Goal: Find specific page/section: Find specific page/section

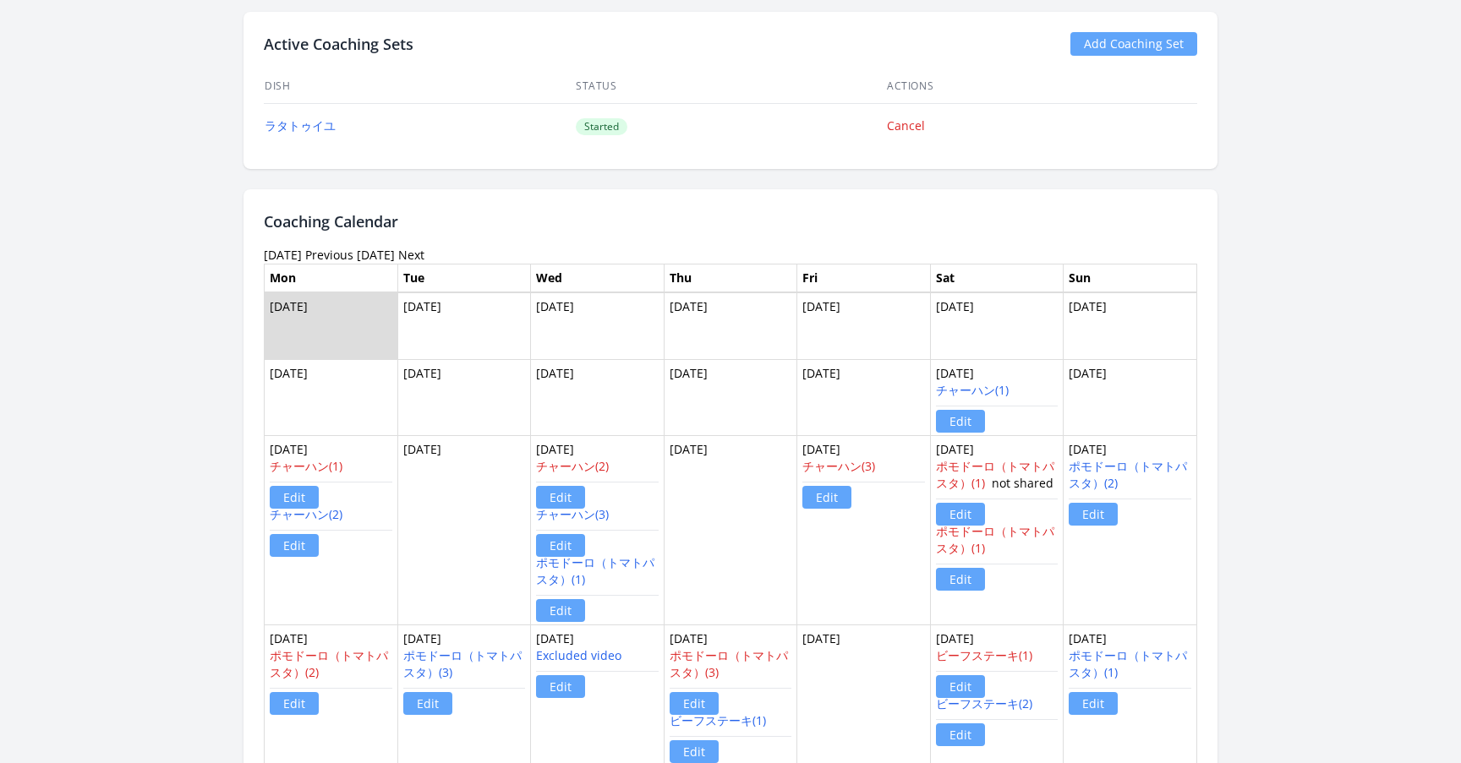
scroll to position [895, 0]
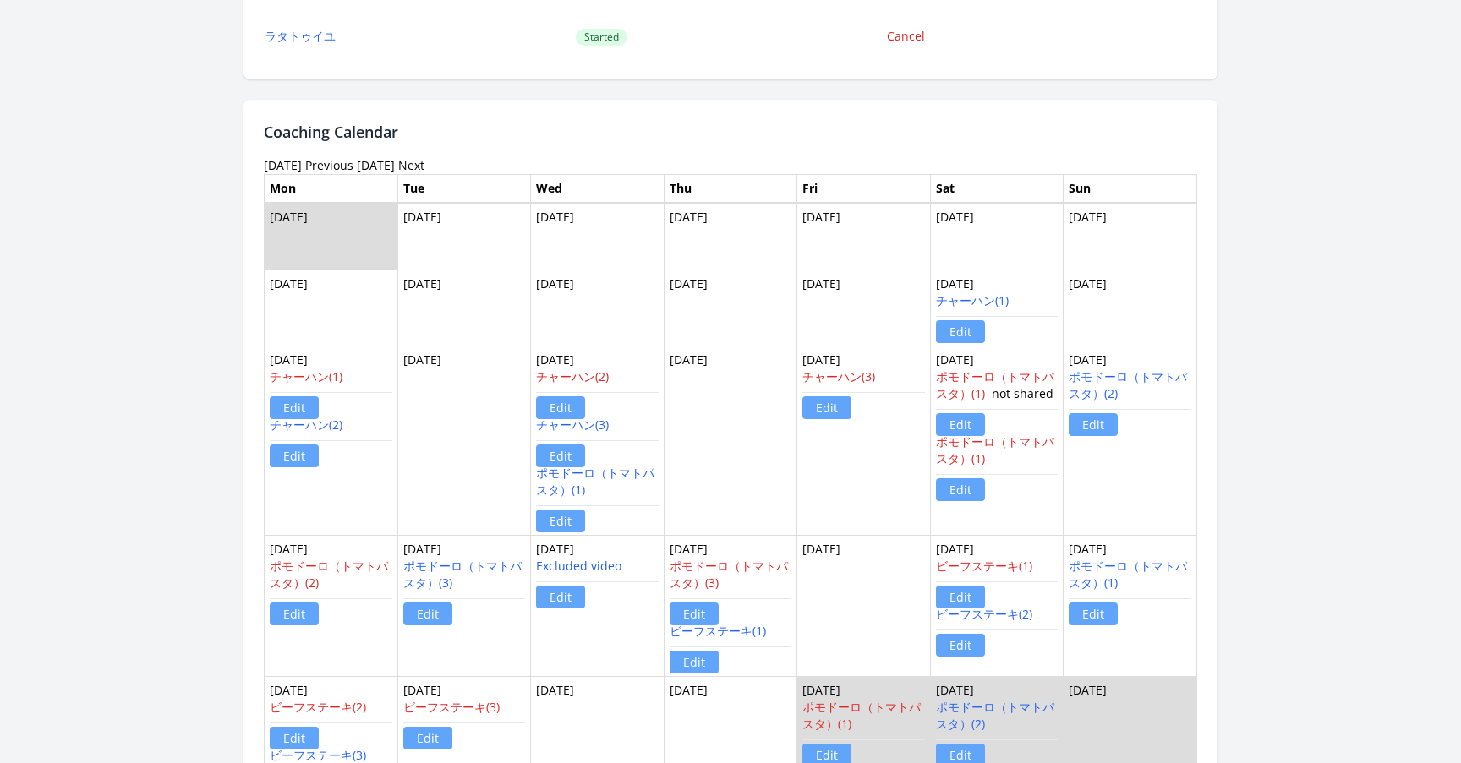
scroll to position [907, 0]
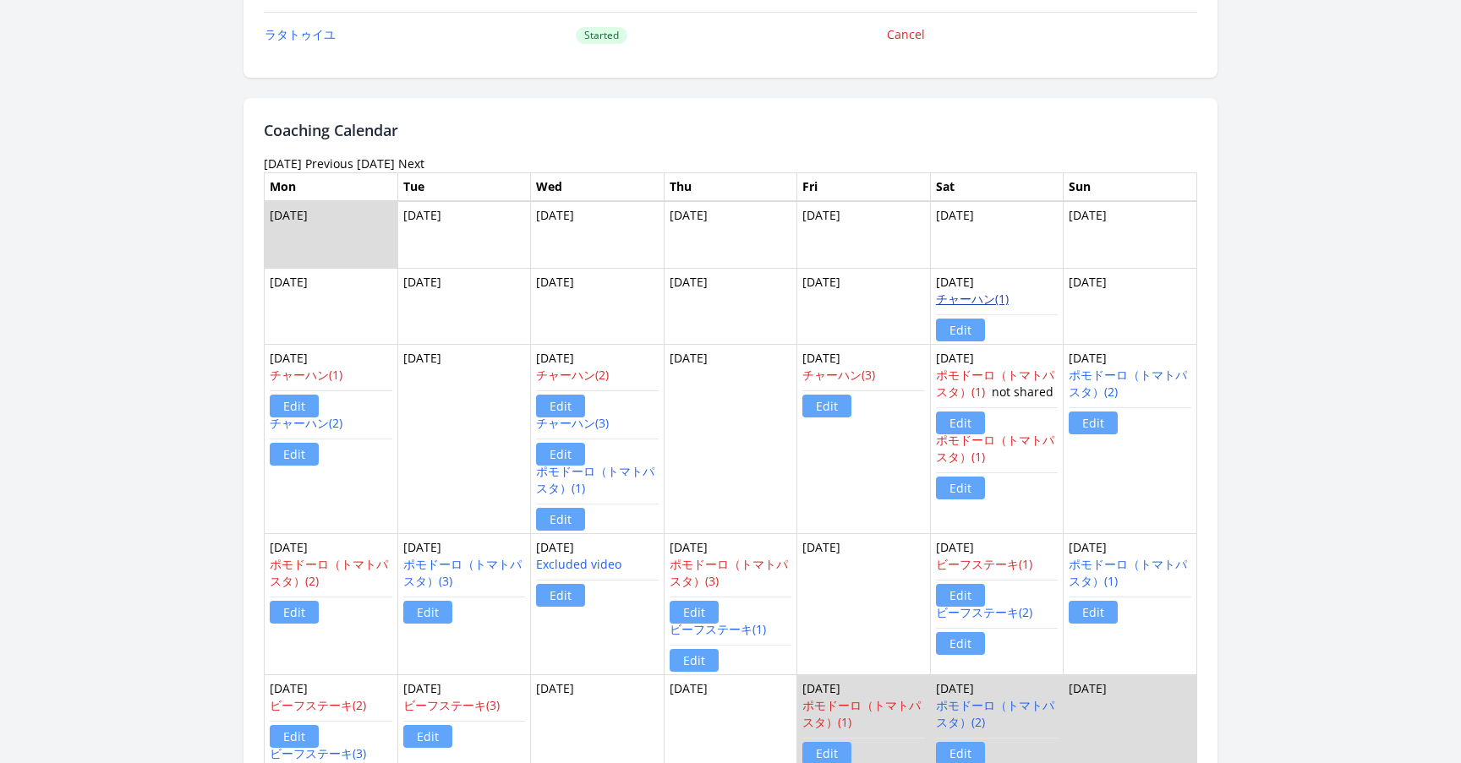
click at [967, 299] on link "チャーハン(1)" at bounding box center [972, 299] width 73 height 16
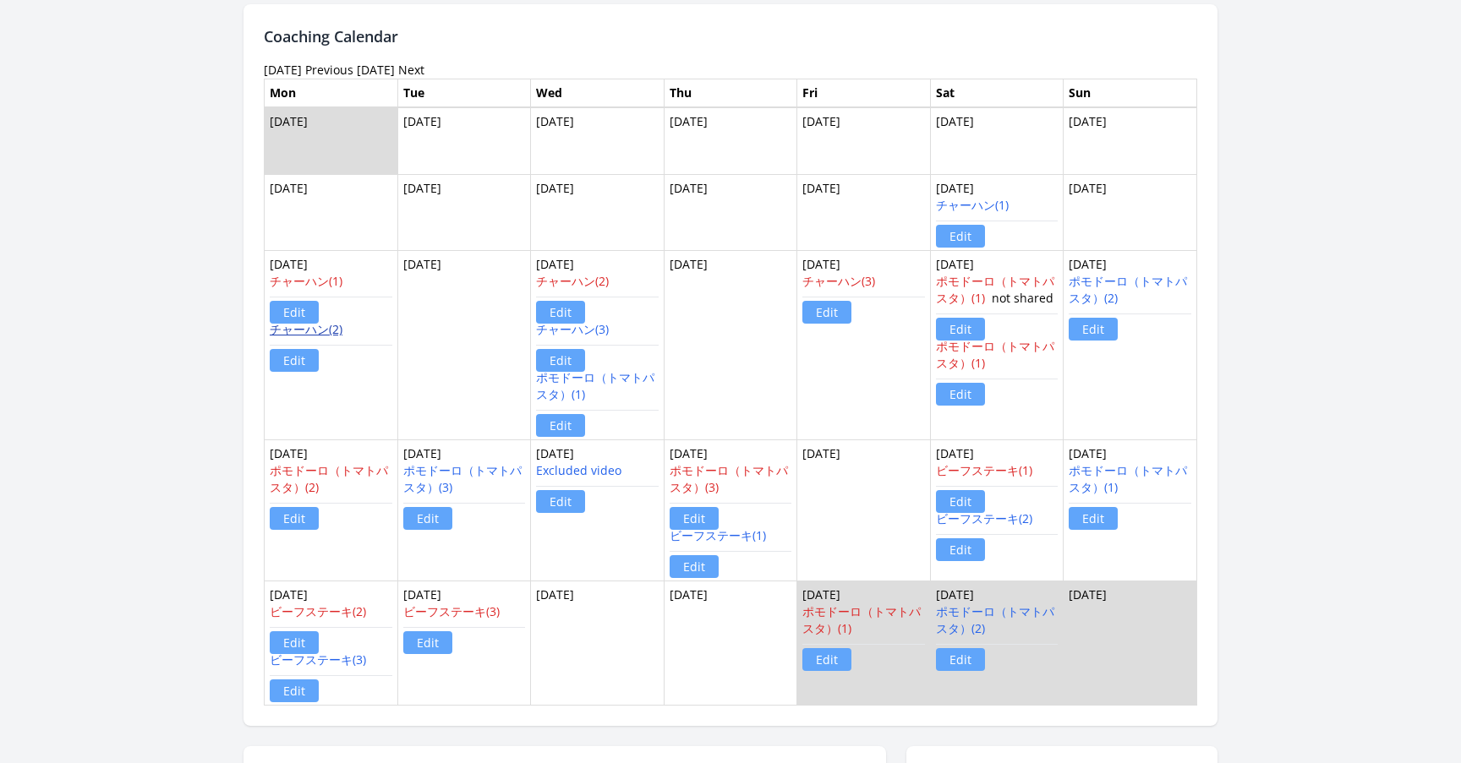
scroll to position [994, 0]
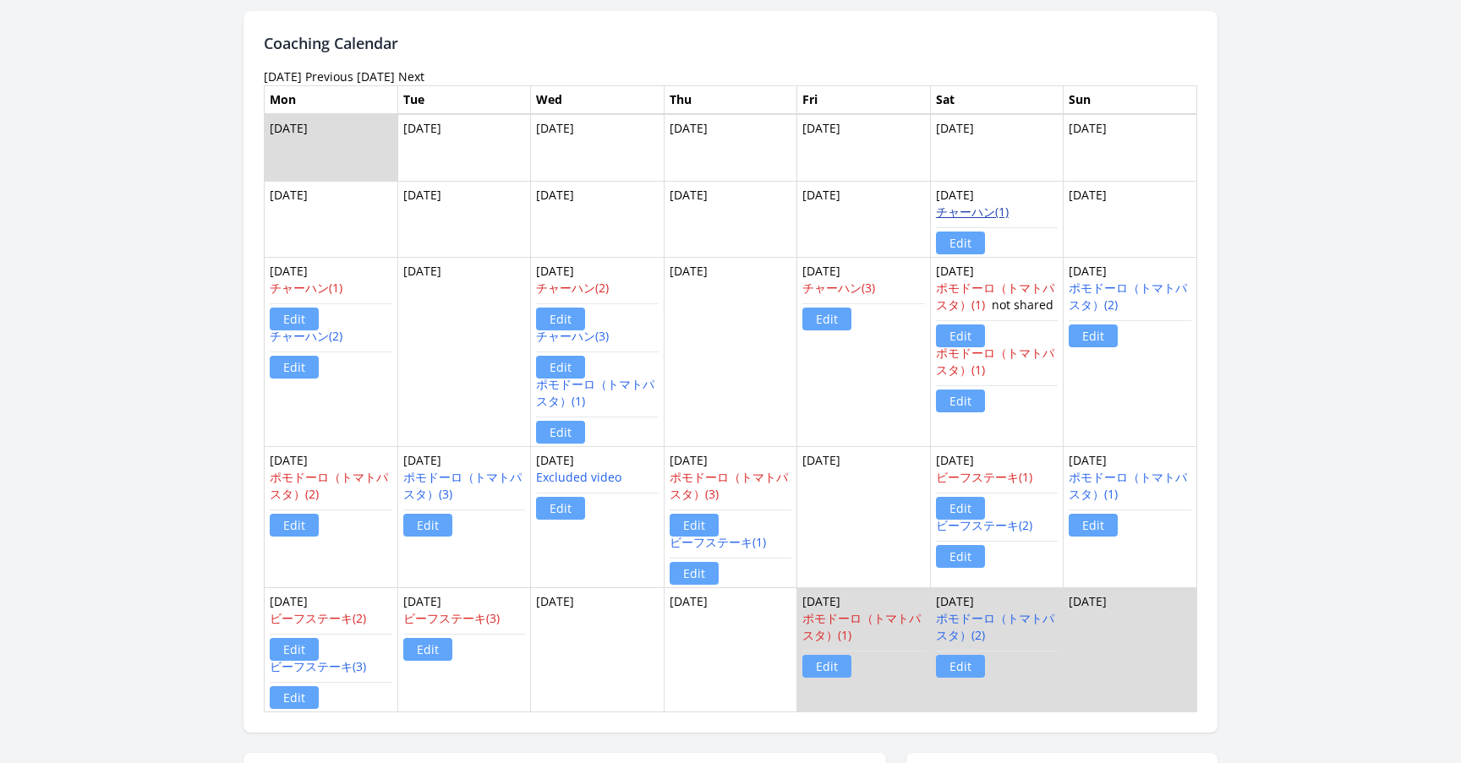
click at [959, 207] on link "チャーハン(1)" at bounding box center [972, 212] width 73 height 16
click at [295, 339] on link "チャーハン(2)" at bounding box center [306, 336] width 73 height 16
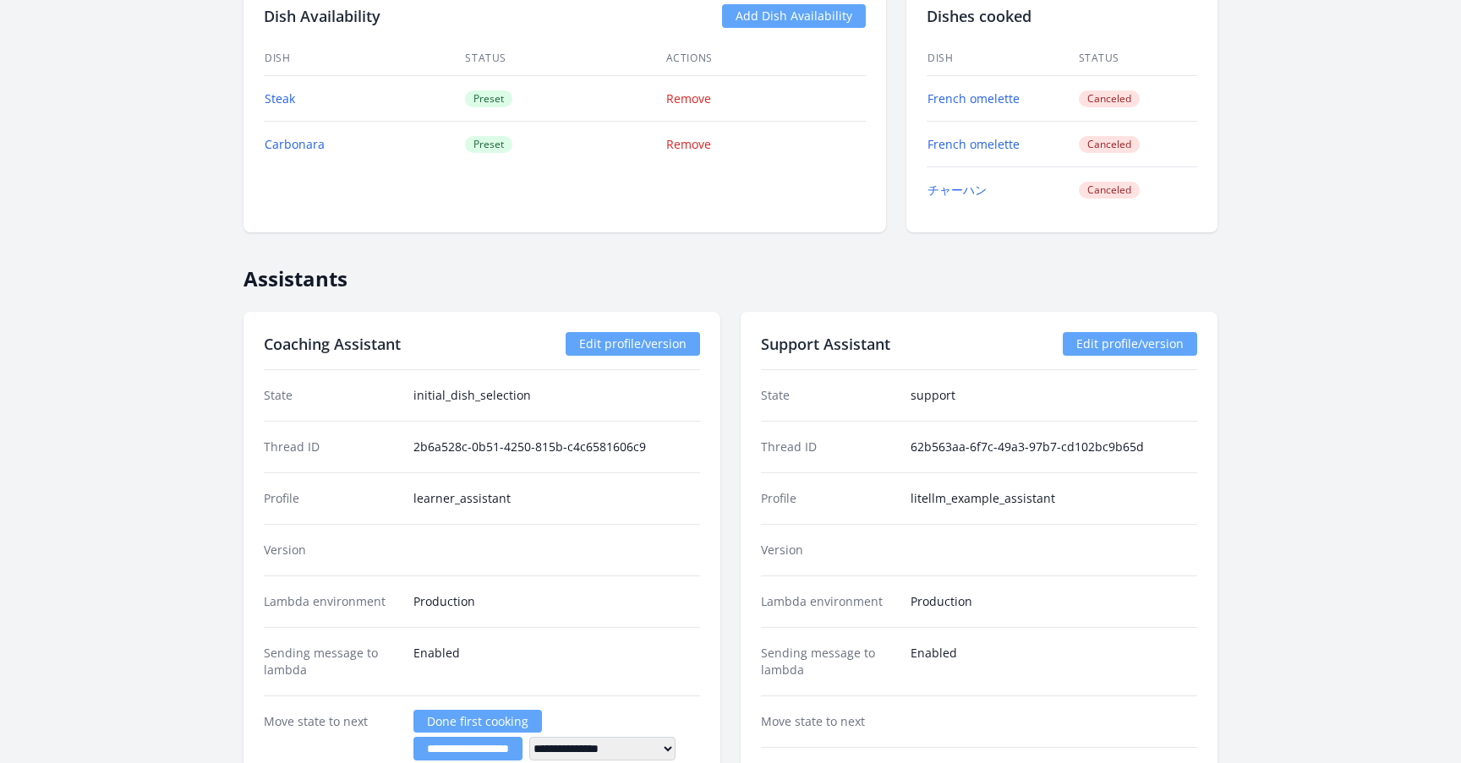
scroll to position [2050, 0]
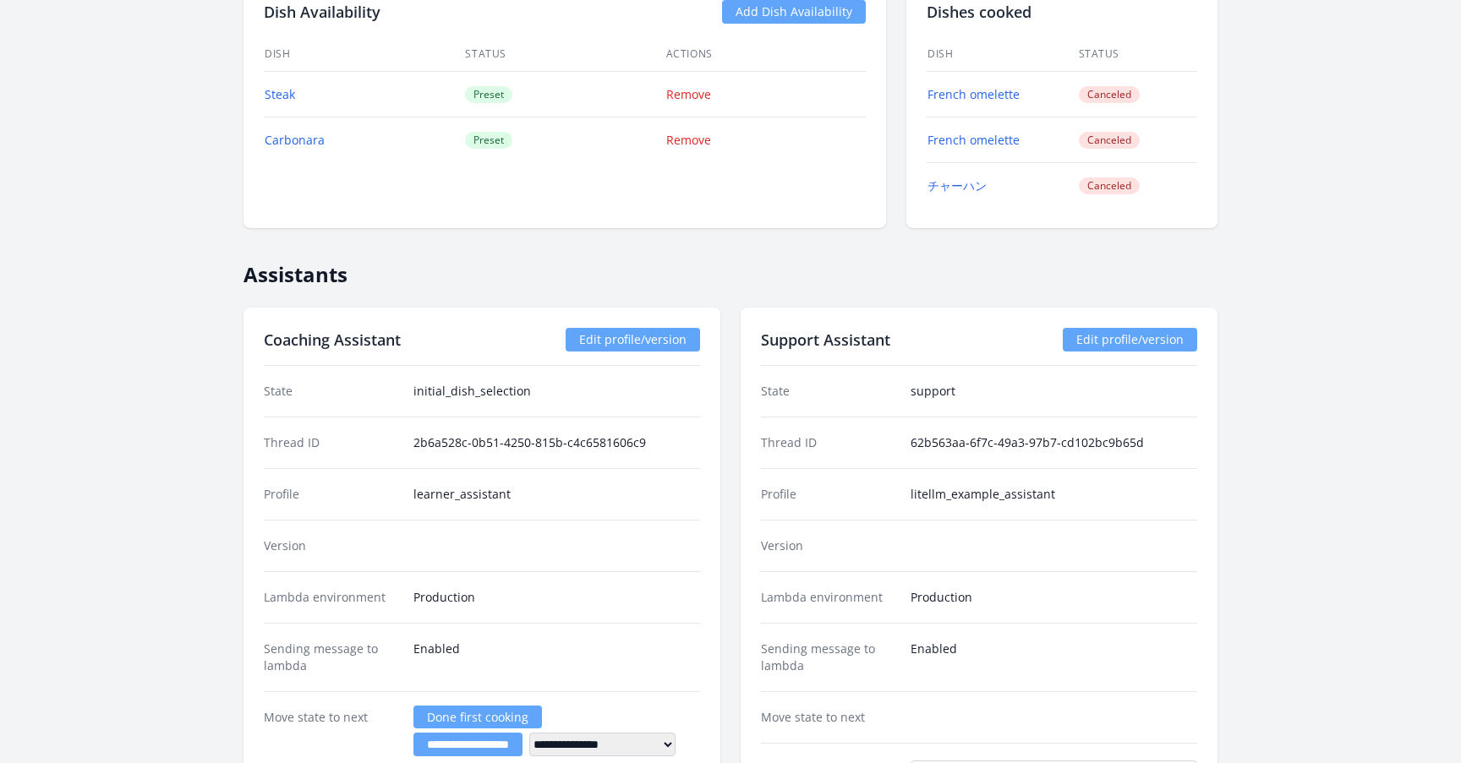
click at [659, 344] on link "Edit profile/version" at bounding box center [633, 340] width 134 height 24
click at [1097, 337] on link "Edit profile/version" at bounding box center [1130, 340] width 134 height 24
